Goal: Transaction & Acquisition: Purchase product/service

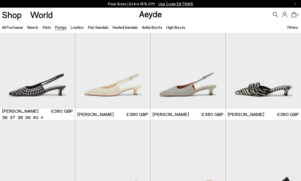
scroll to position [1605, 0]
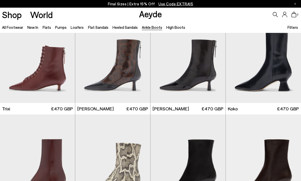
scroll to position [110, 0]
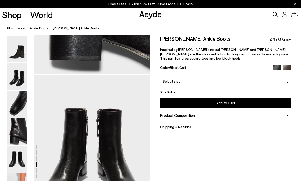
scroll to position [570, 0]
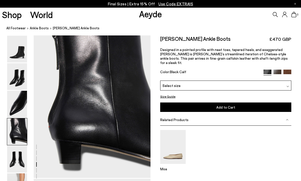
scroll to position [467, 0]
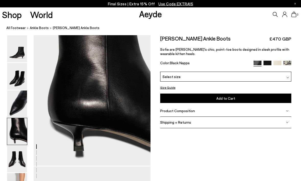
scroll to position [474, 0]
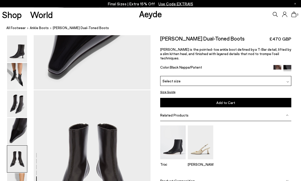
scroll to position [626, 0]
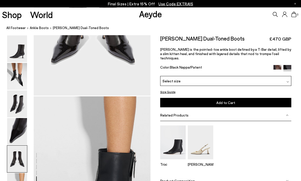
click at [13, 139] on img at bounding box center [17, 131] width 20 height 27
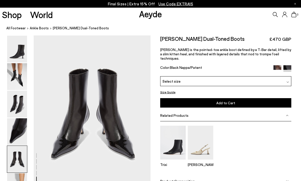
click at [276, 80] on div "Select size" at bounding box center [225, 81] width 131 height 10
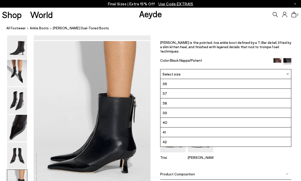
scroll to position [791, 0]
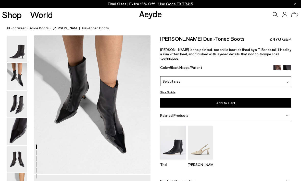
scroll to position [173, 0]
